Goal: Find specific page/section: Find specific page/section

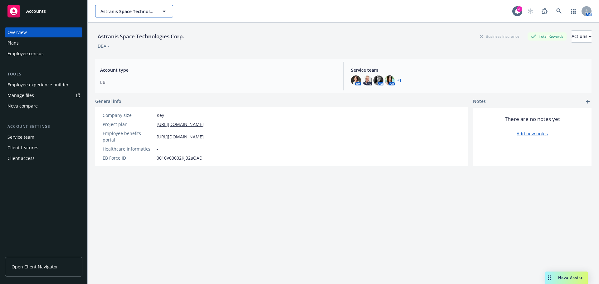
click at [166, 13] on icon "button" at bounding box center [163, 10] width 7 height 7
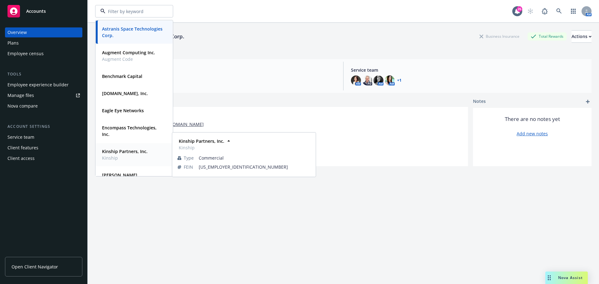
scroll to position [136, 0]
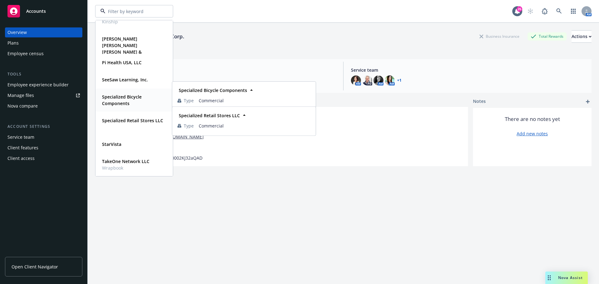
click at [126, 101] on strong "Specialized Bicycle Components" at bounding box center [122, 100] width 40 height 12
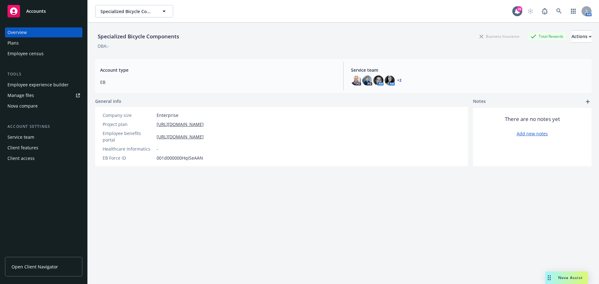
click at [21, 267] on span "Open Client Navigator" at bounding box center [35, 267] width 47 height 7
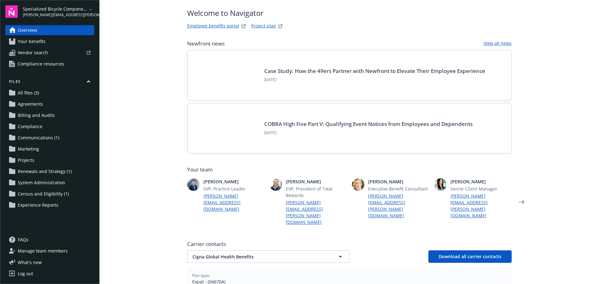
scroll to position [31, 0]
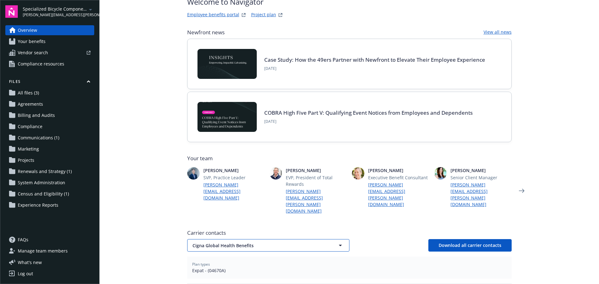
click at [272, 243] on span "Cigna Global Health Benefits" at bounding box center [258, 246] width 130 height 7
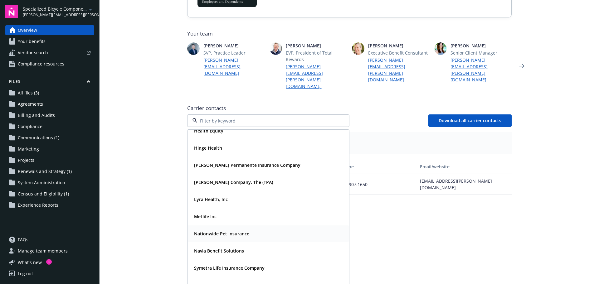
scroll to position [50, 0]
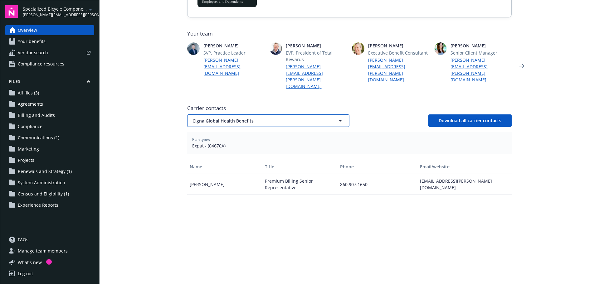
click at [340, 117] on icon "button" at bounding box center [340, 120] width 7 height 7
